Goal: Task Accomplishment & Management: Use online tool/utility

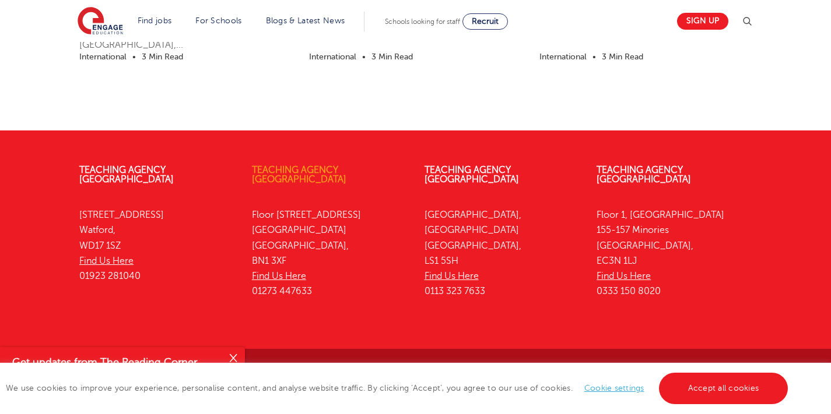
scroll to position [1375, 0]
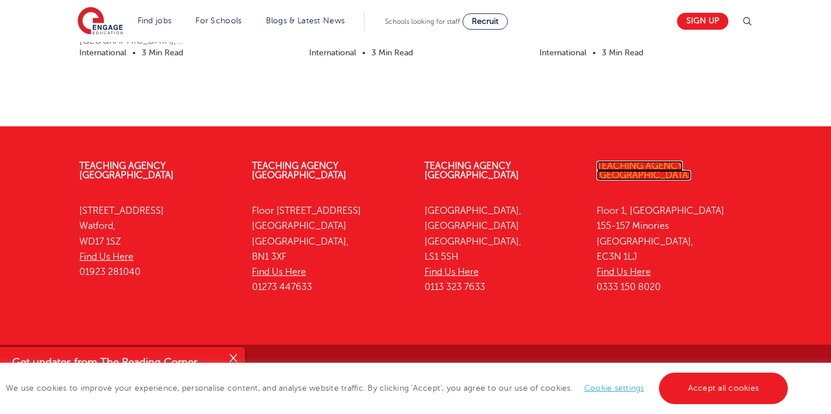
click at [645, 162] on link "Teaching Agency [GEOGRAPHIC_DATA]" at bounding box center [643, 171] width 94 height 20
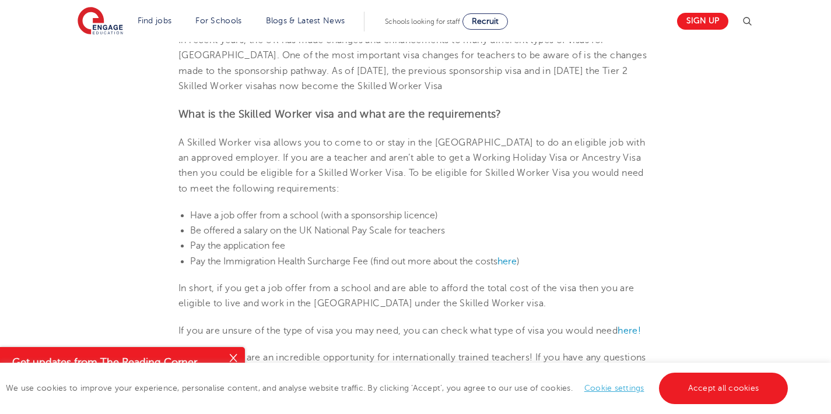
scroll to position [229, 0]
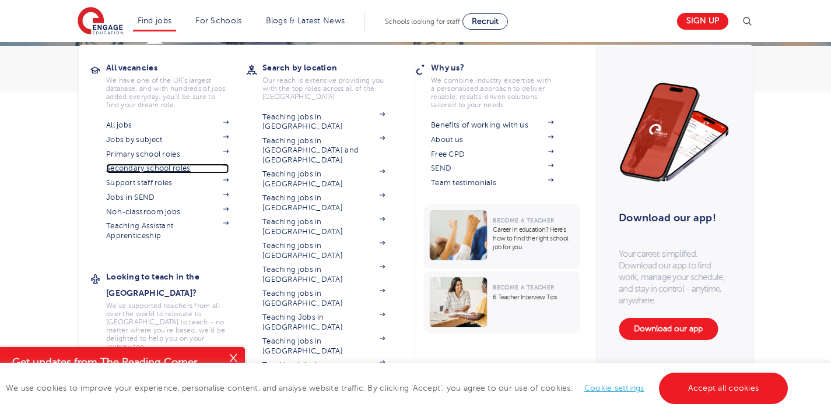
click at [142, 167] on link "Secondary school roles" at bounding box center [167, 168] width 122 height 9
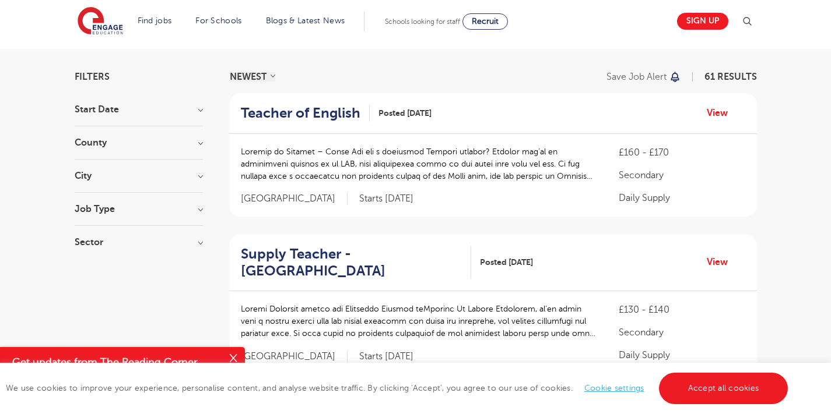
scroll to position [66, 0]
click at [196, 208] on h3 "Job Type" at bounding box center [139, 209] width 128 height 9
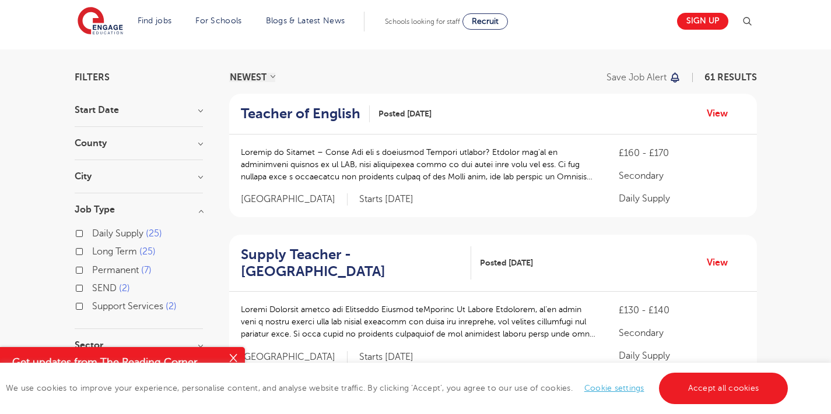
click at [119, 251] on span "Long Term" at bounding box center [114, 252] width 45 height 10
click at [100, 251] on input "Long Term 25" at bounding box center [96, 251] width 8 height 8
checkbox input "true"
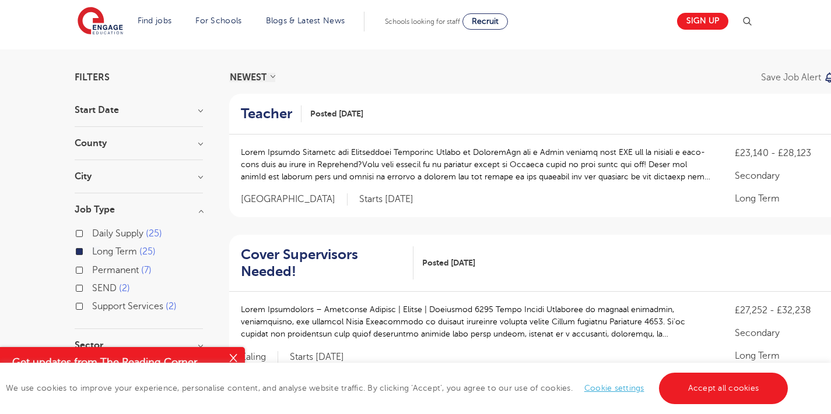
click at [92, 251] on label "Long Term 25" at bounding box center [124, 251] width 64 height 15
click at [92, 251] on input "Long Term 25" at bounding box center [96, 251] width 8 height 8
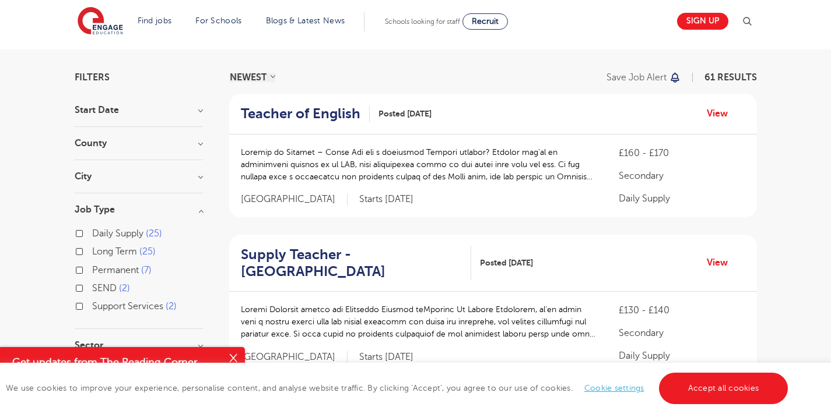
click at [92, 249] on label "Long Term 25" at bounding box center [124, 251] width 64 height 15
click at [92, 249] on input "Long Term 25" at bounding box center [96, 251] width 8 height 8
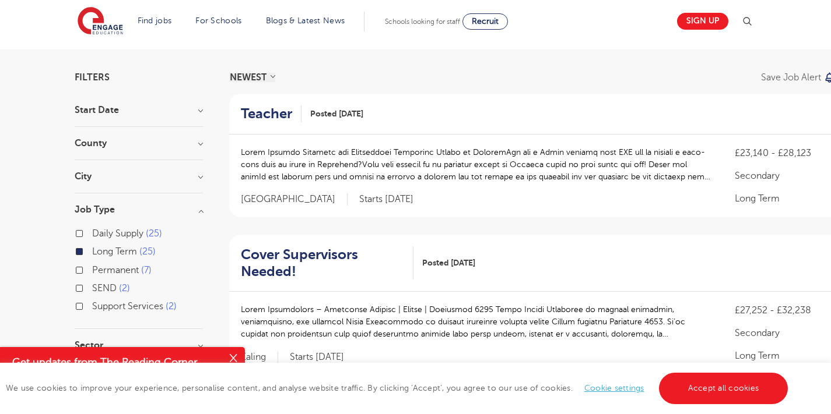
click at [92, 270] on label "Permanent 7" at bounding box center [121, 270] width 59 height 15
click at [92, 270] on input "Permanent 7" at bounding box center [96, 269] width 8 height 8
checkbox input "true"
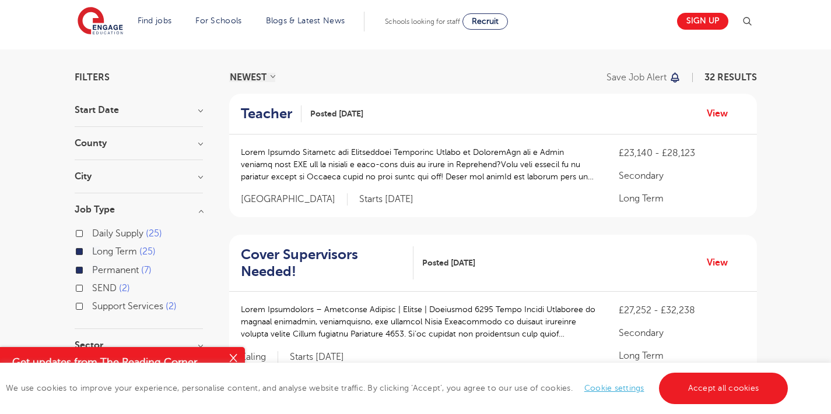
click at [92, 270] on label "Permanent 7" at bounding box center [121, 270] width 59 height 15
click at [92, 270] on input "Permanent 7" at bounding box center [96, 269] width 8 height 8
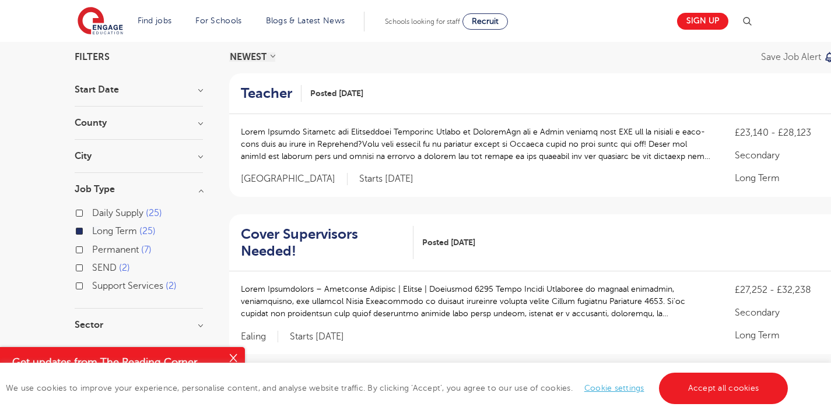
scroll to position [87, 0]
click at [199, 189] on h3 "Job Type" at bounding box center [139, 188] width 128 height 9
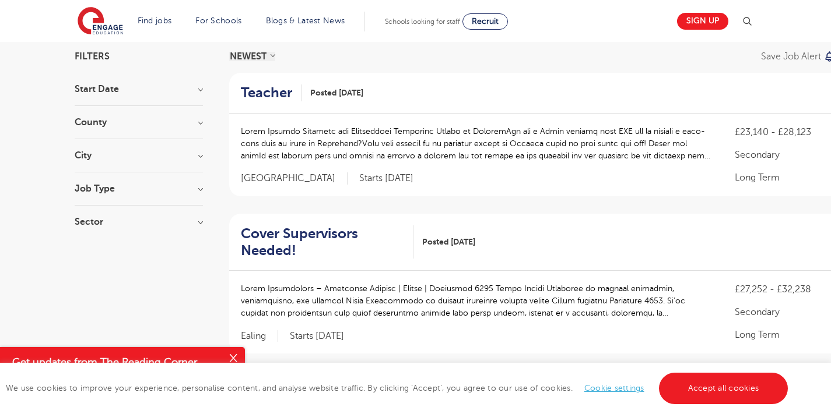
click at [196, 224] on h3 "Sector" at bounding box center [139, 221] width 128 height 9
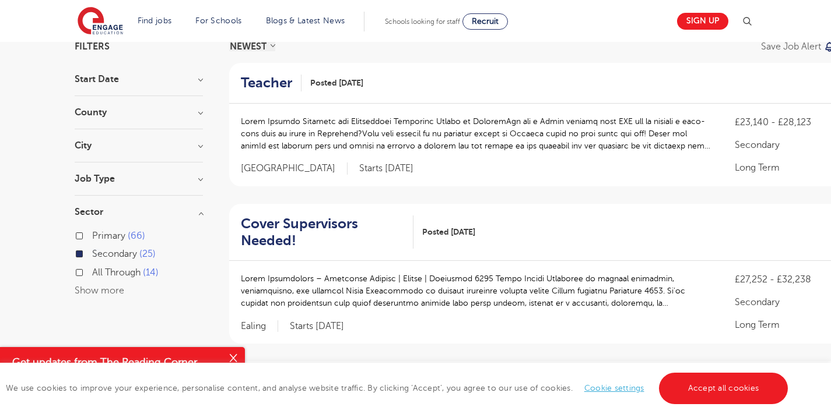
scroll to position [110, 0]
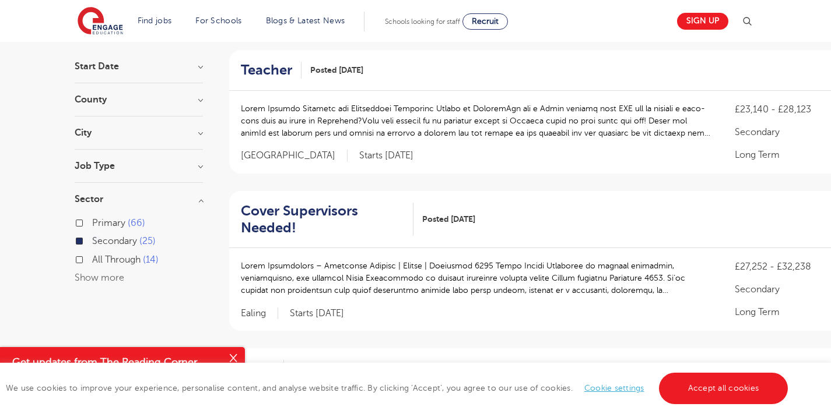
click at [201, 199] on h3 "Sector" at bounding box center [139, 199] width 128 height 9
click at [201, 101] on h3 "County" at bounding box center [139, 99] width 128 height 9
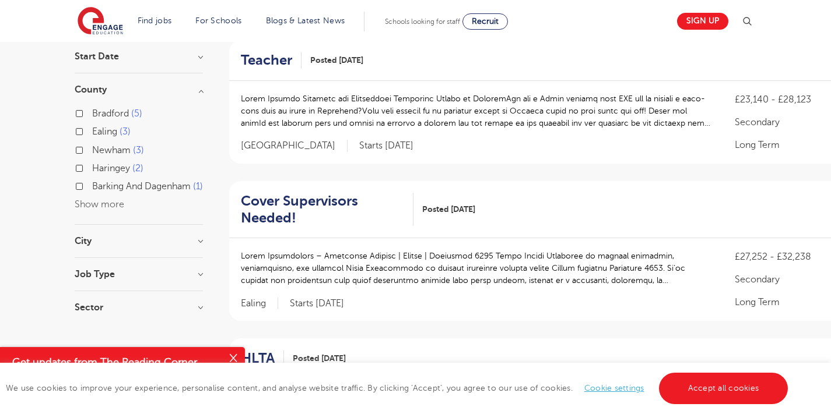
scroll to position [122, 0]
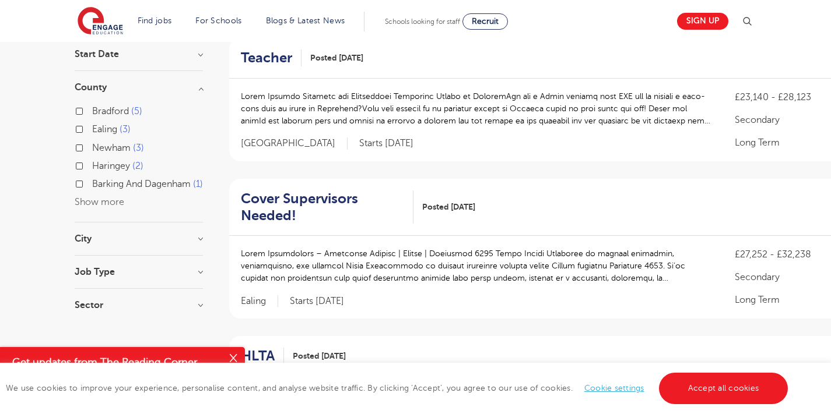
click at [103, 208] on button "Show more" at bounding box center [100, 202] width 50 height 10
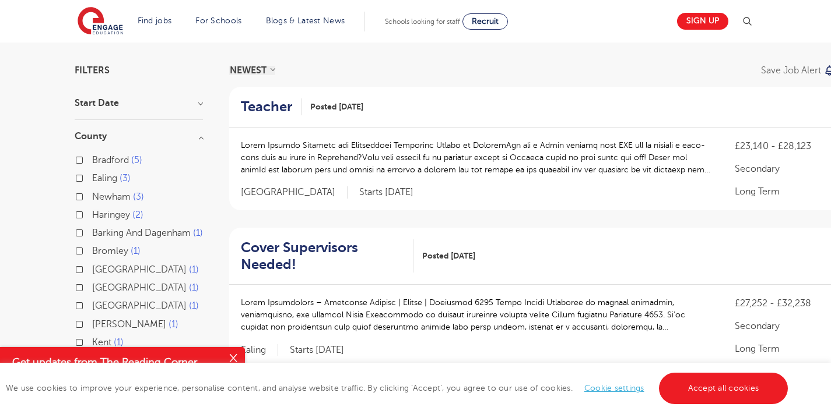
scroll to position [0, 0]
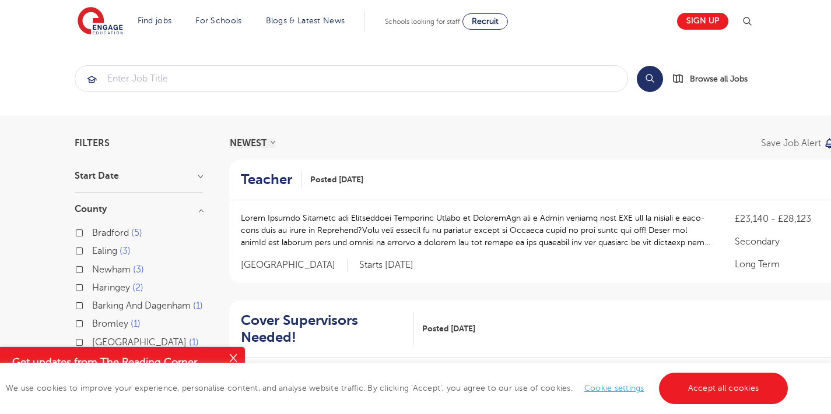
click at [198, 208] on h3 "County" at bounding box center [139, 209] width 128 height 9
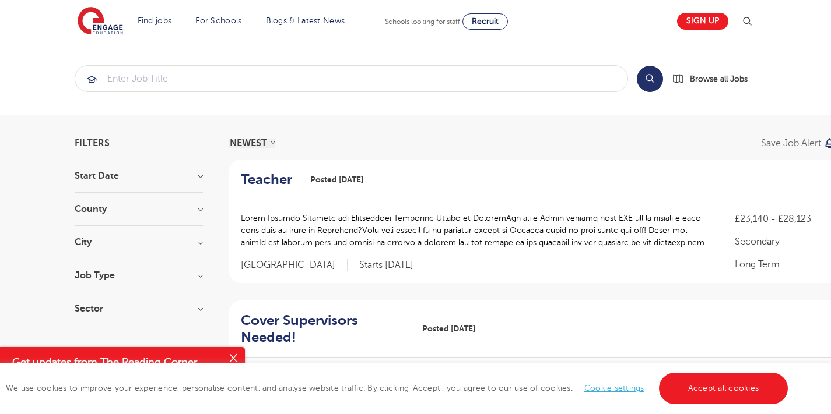
click at [199, 176] on h3 "Start Date" at bounding box center [139, 175] width 128 height 9
click at [456, 79] on input "search" at bounding box center [351, 79] width 552 height 26
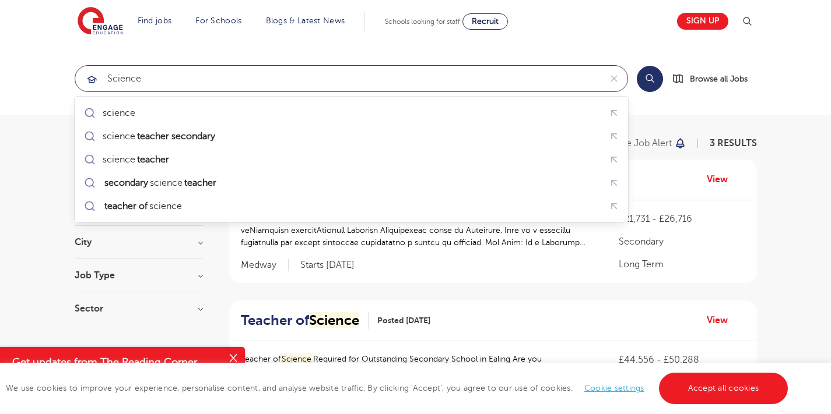
click button "Submit" at bounding box center [0, 0] width 0 height 0
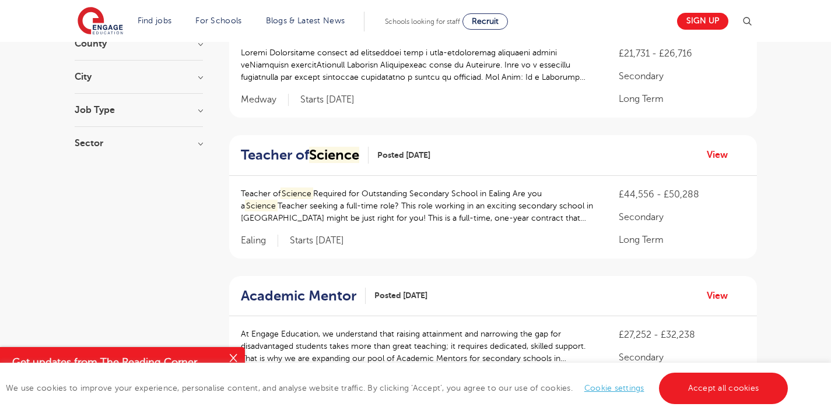
scroll to position [166, 0]
click at [392, 203] on p "Teacher of Science Required for Outstanding Secondary School in Ealing Are you …" at bounding box center [418, 206] width 355 height 37
click at [292, 160] on h2 "Teacher of Science" at bounding box center [300, 155] width 118 height 17
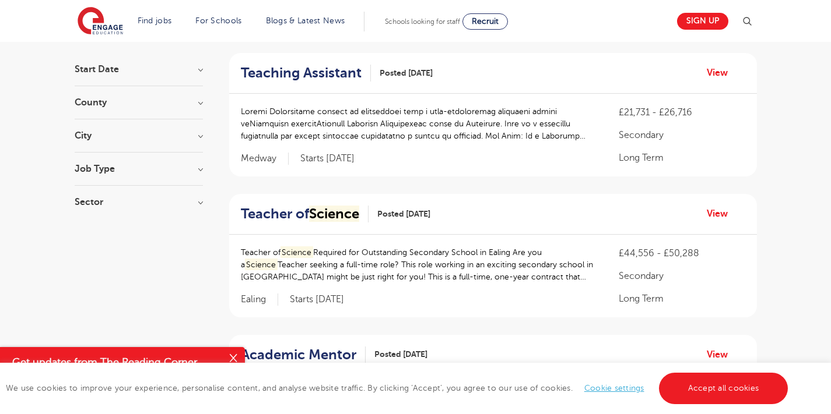
scroll to position [0, 0]
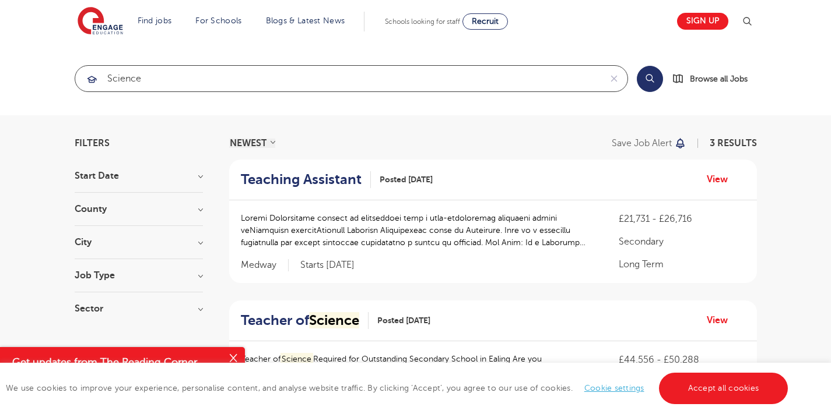
click at [249, 72] on input "Science" at bounding box center [337, 79] width 525 height 26
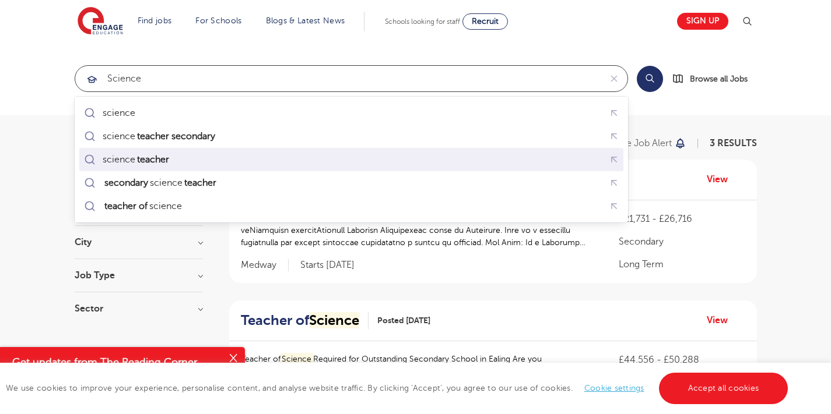
click at [214, 166] on div "science teacher" at bounding box center [351, 160] width 539 height 18
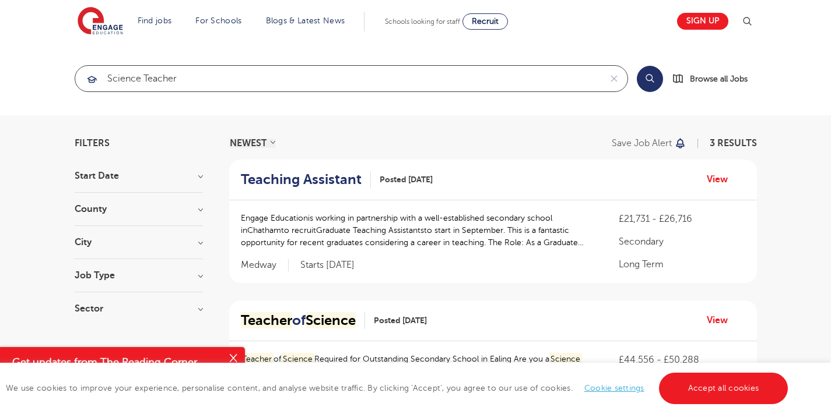
click at [212, 83] on input "science teacher" at bounding box center [337, 79] width 525 height 26
click at [210, 82] on input "science teacher" at bounding box center [337, 79] width 525 height 26
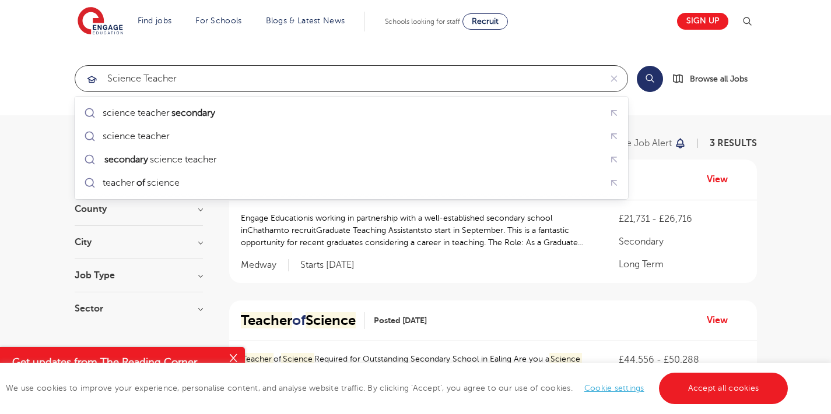
click at [209, 82] on input "science teacher" at bounding box center [337, 79] width 525 height 26
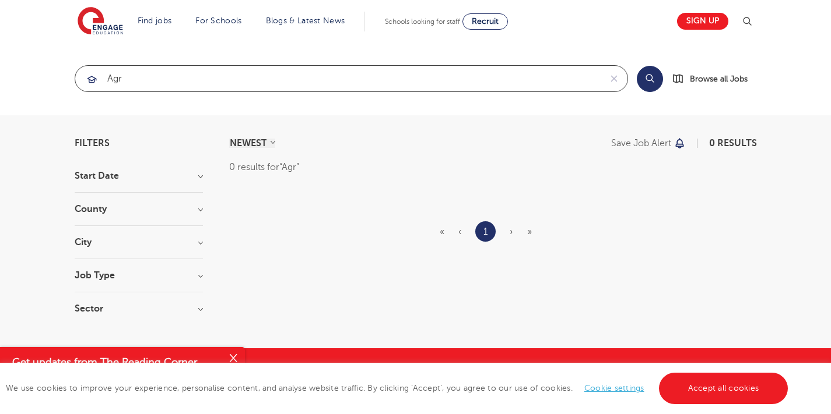
click at [206, 87] on input "Agr" at bounding box center [337, 79] width 525 height 26
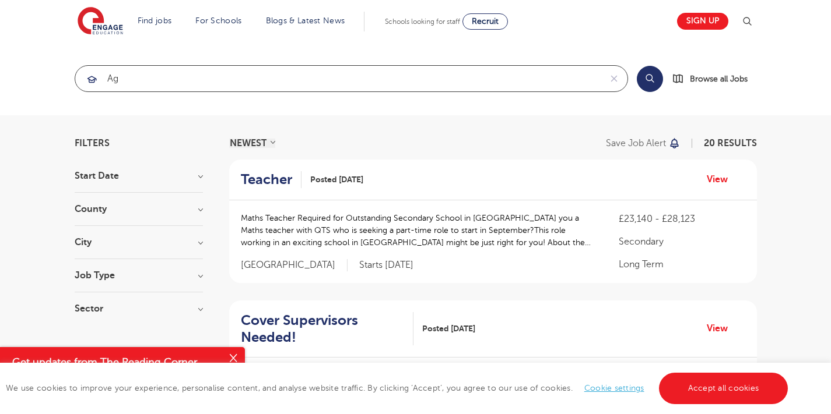
type input "A"
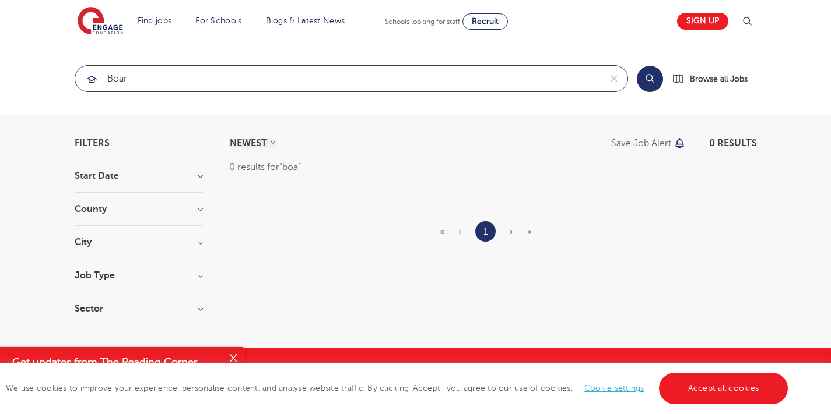
type input "board"
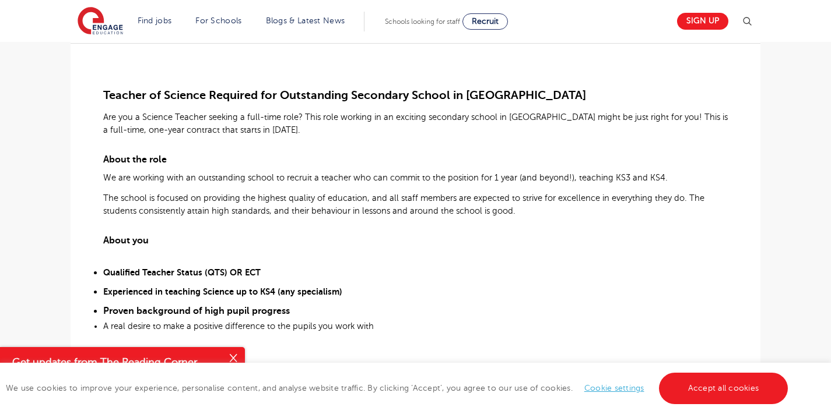
scroll to position [293, 0]
